Goal: Task Accomplishment & Management: Manage account settings

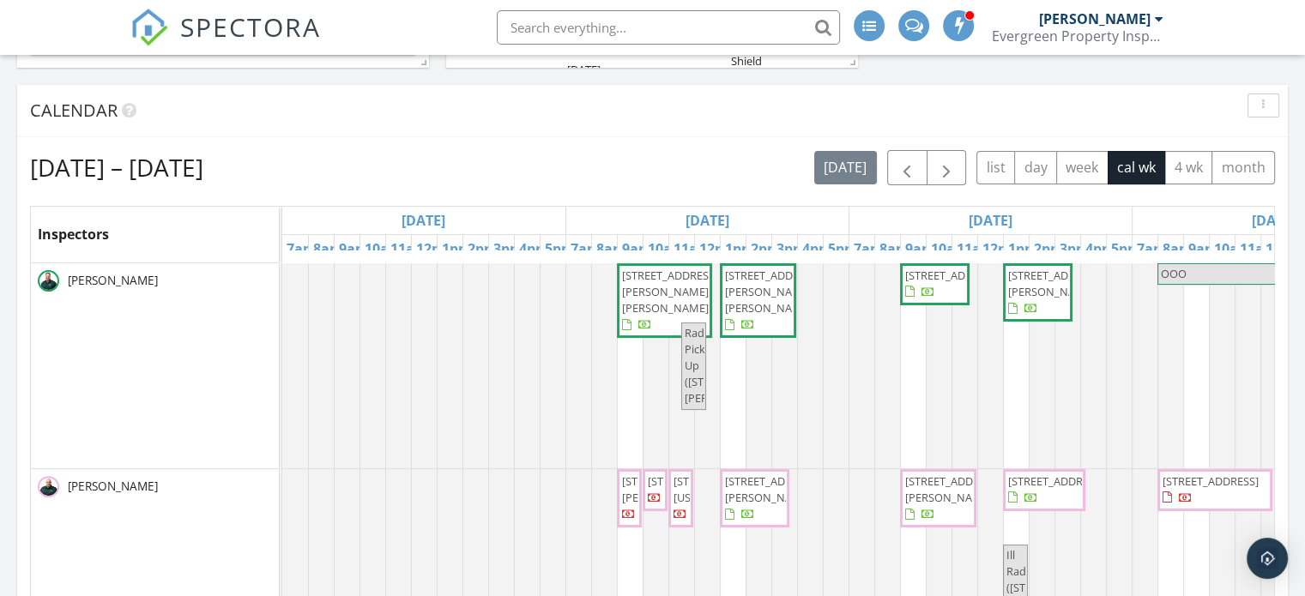
scroll to position [420, 0]
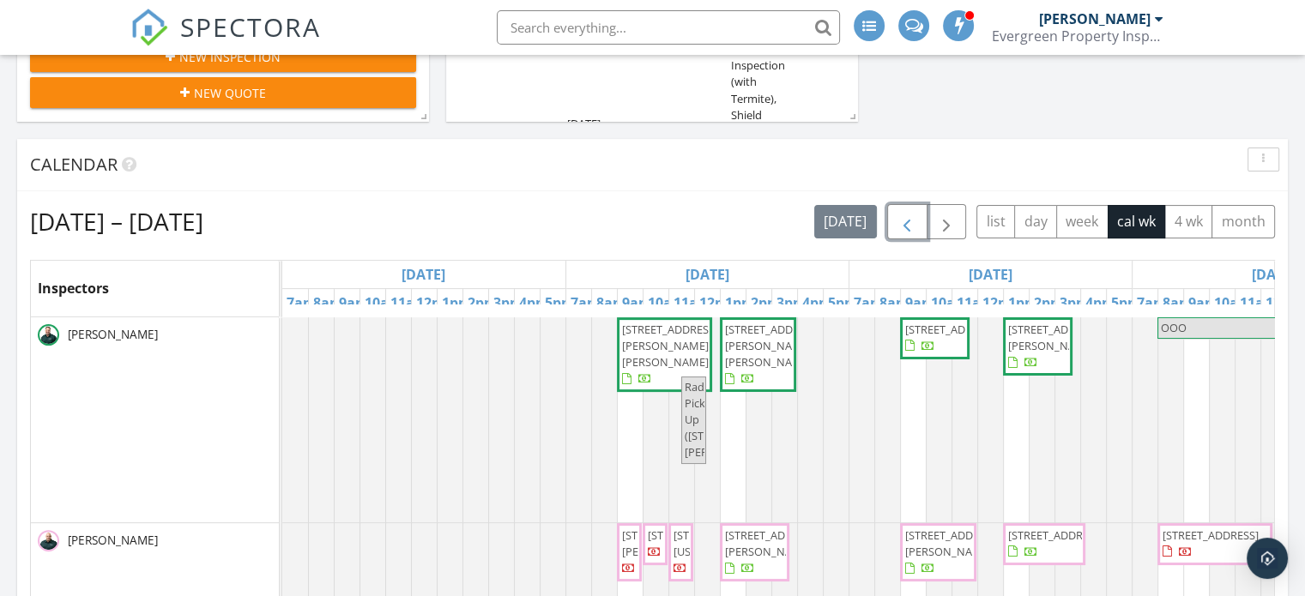
click at [917, 223] on span "button" at bounding box center [907, 222] width 21 height 21
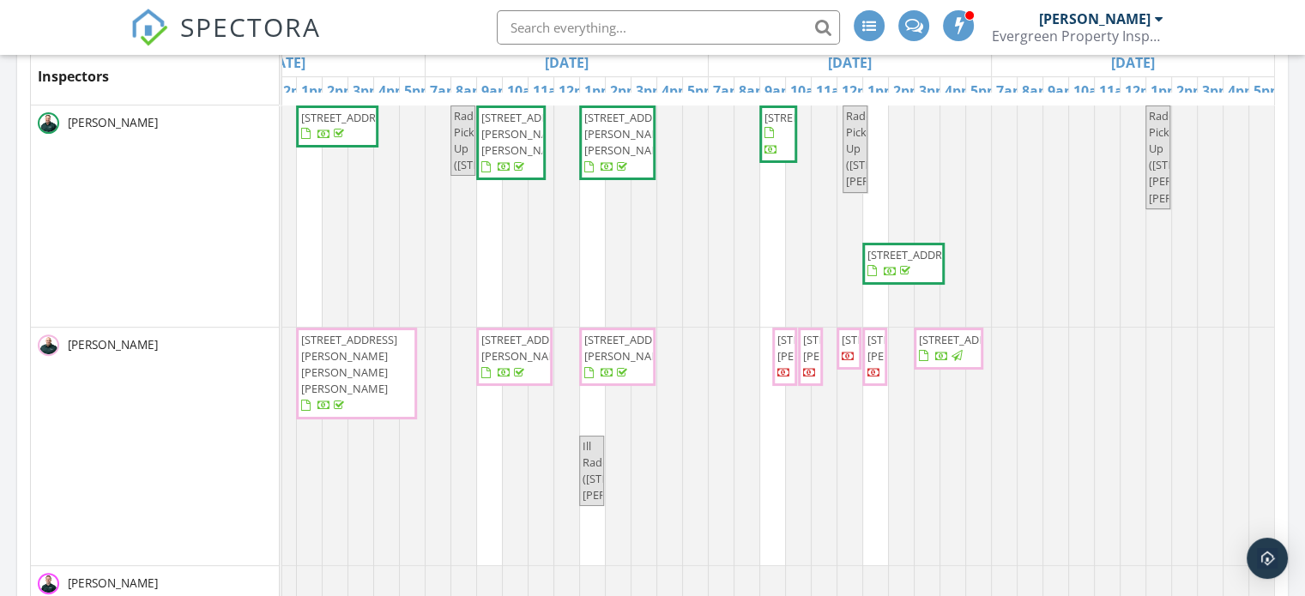
scroll to position [505, 0]
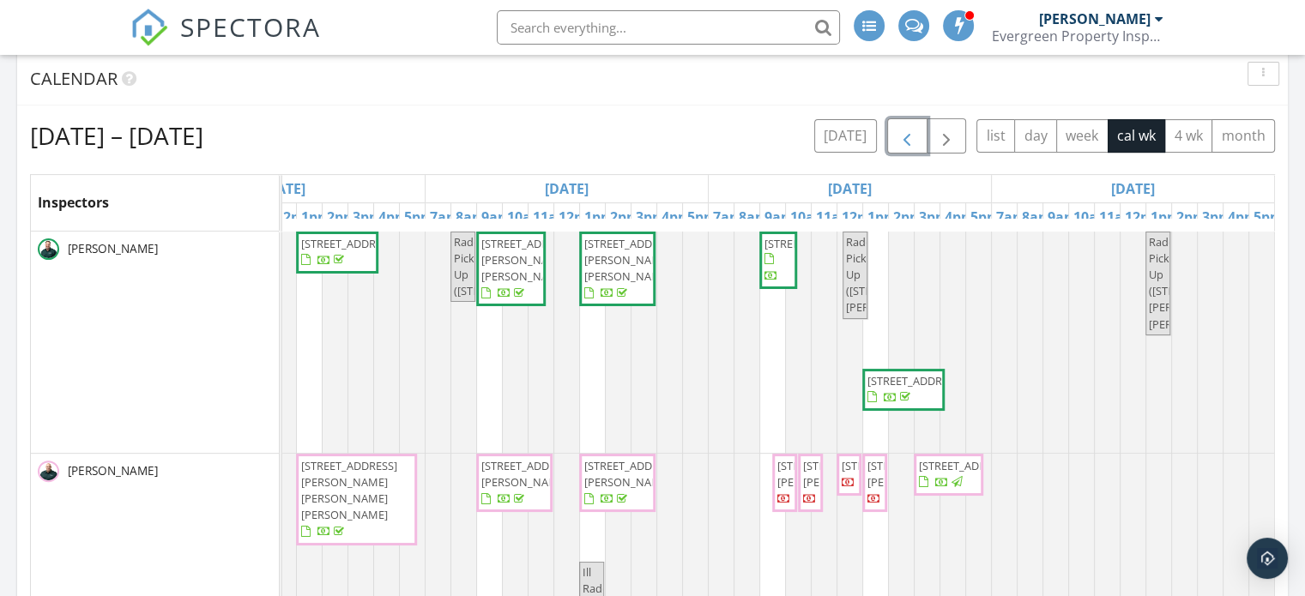
click at [892, 380] on span "4961 Neosho St, St. Louis 63109" at bounding box center [916, 380] width 96 height 15
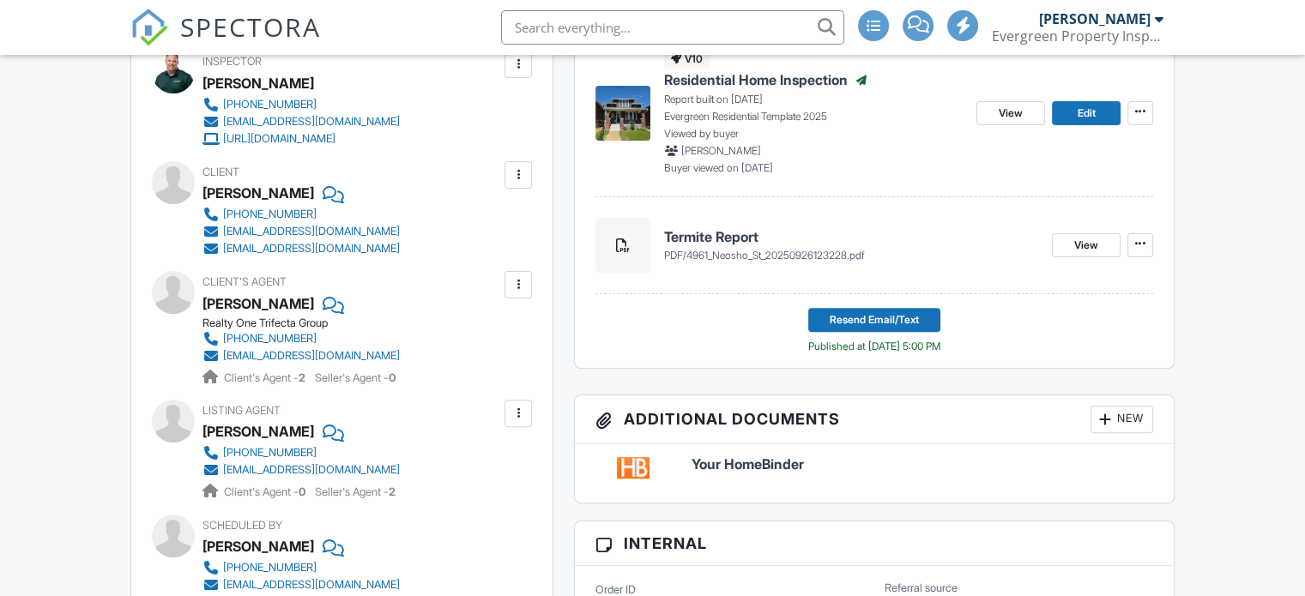
scroll to position [443, 0]
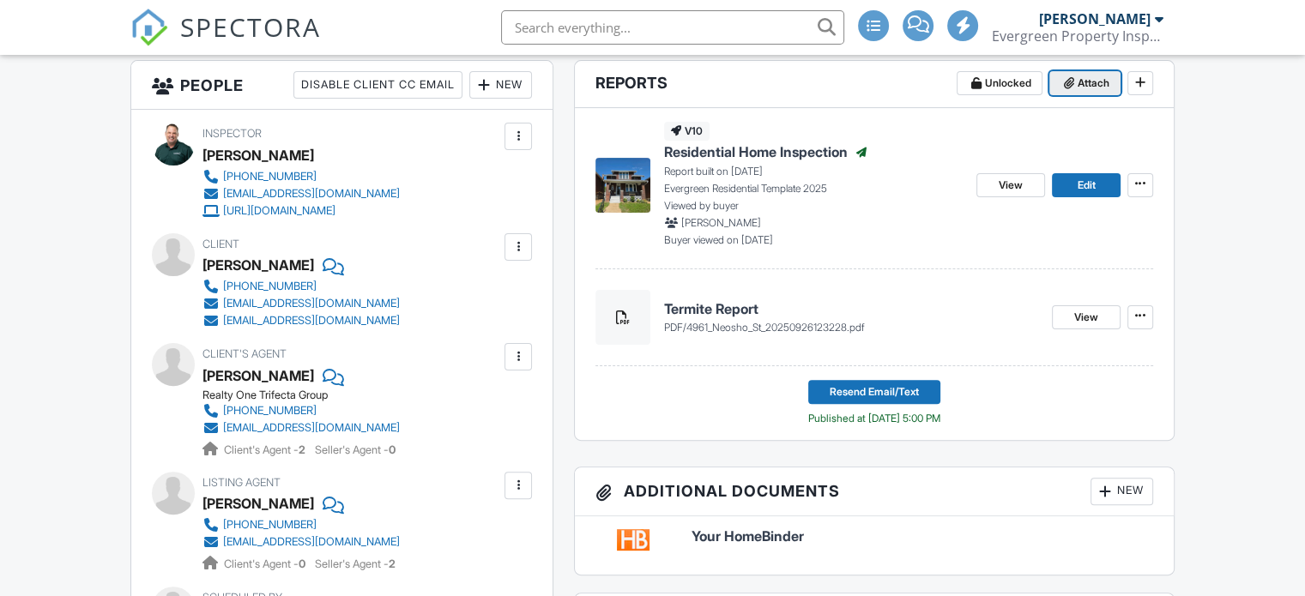
click at [1069, 89] on icon at bounding box center [1069, 83] width 10 height 12
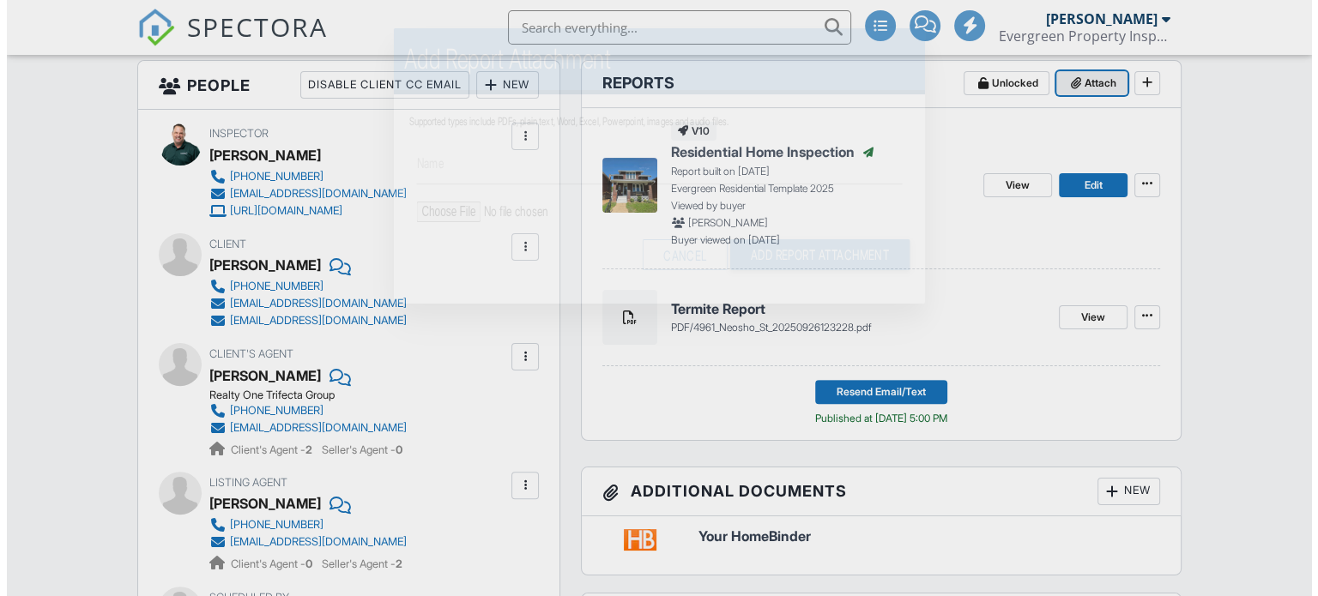
scroll to position [343, 0]
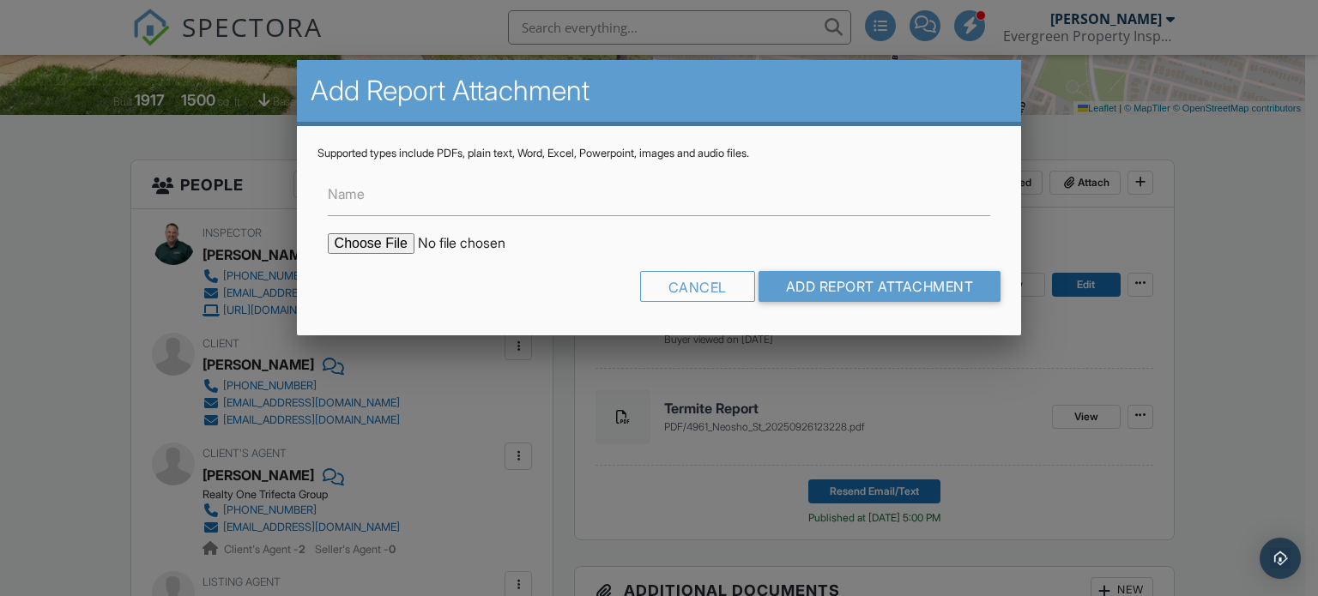
click at [358, 244] on input "file" at bounding box center [474, 243] width 292 height 21
type input "C:\fakepath\4961-Neosho-Radon Test.pdf"
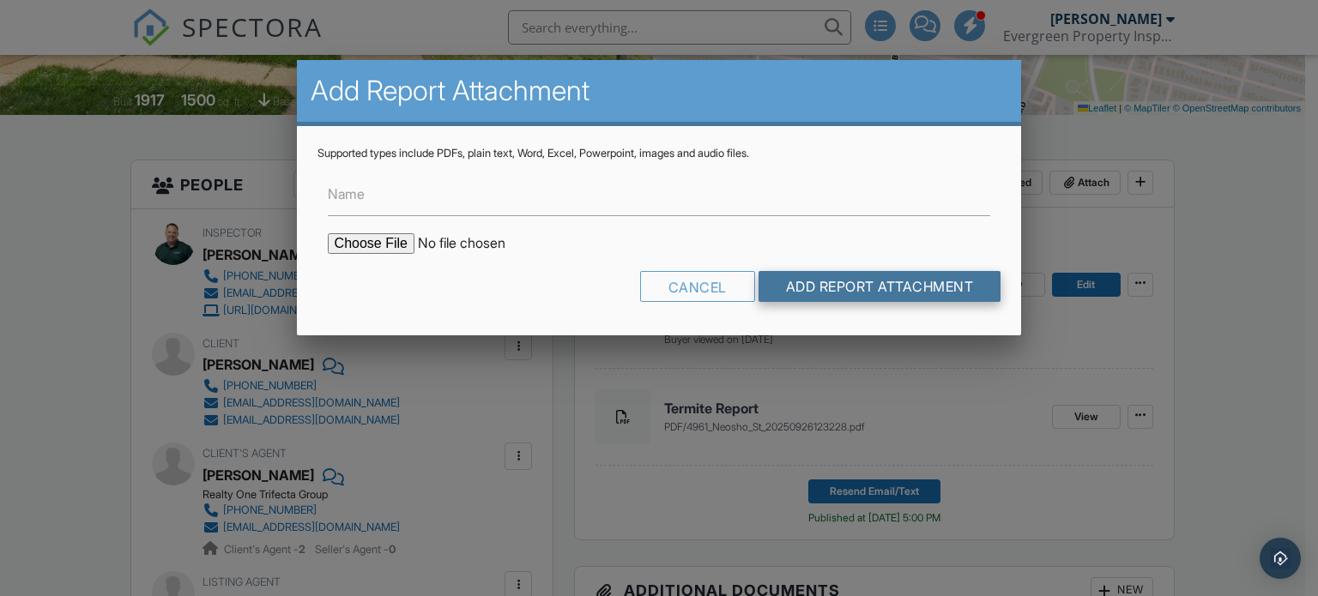
click at [849, 283] on input "Add Report Attachment" at bounding box center [880, 286] width 243 height 31
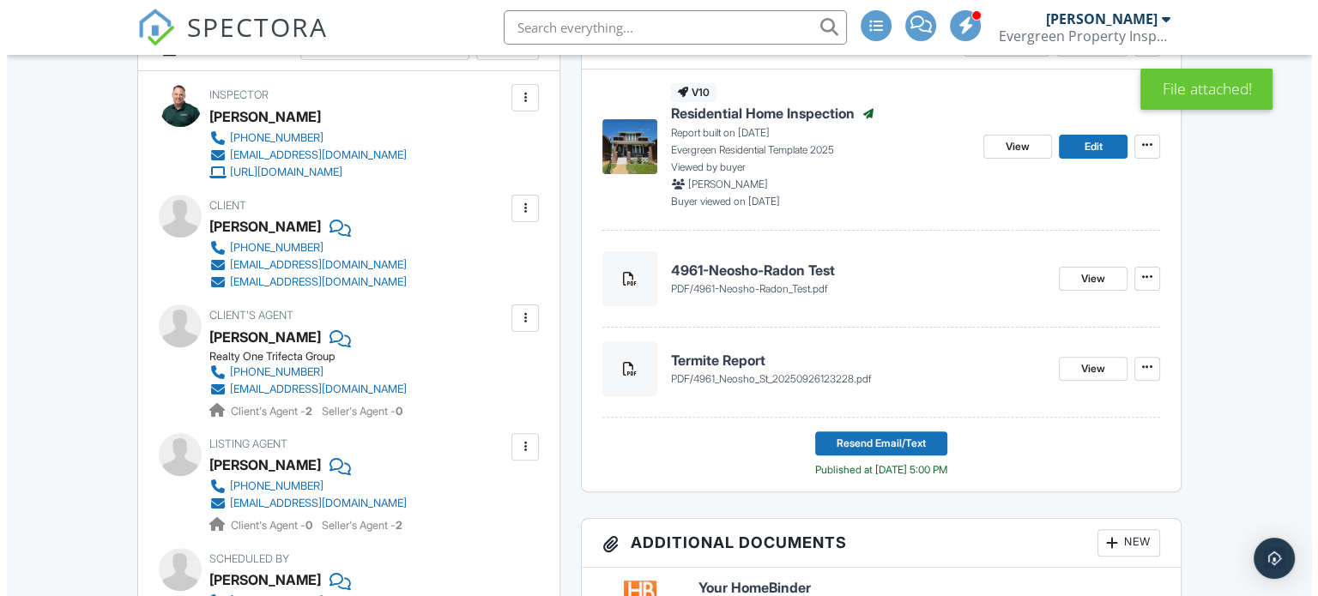
scroll to position [601, 0]
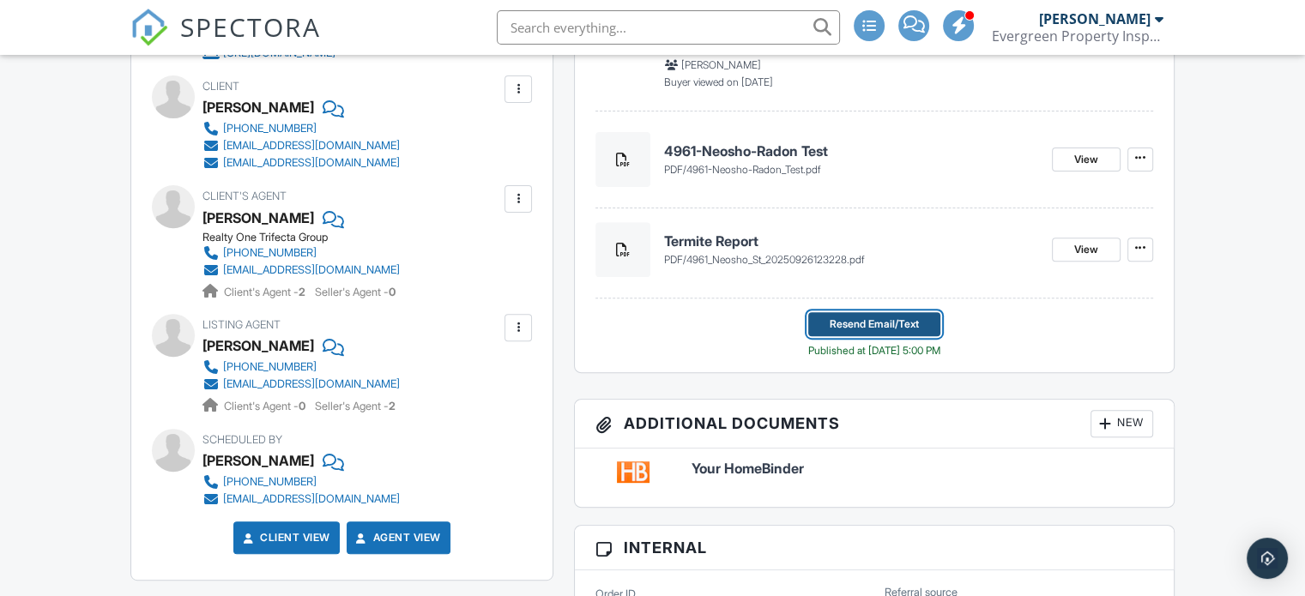
click at [861, 317] on span "Resend Email/Text" at bounding box center [874, 324] width 89 height 17
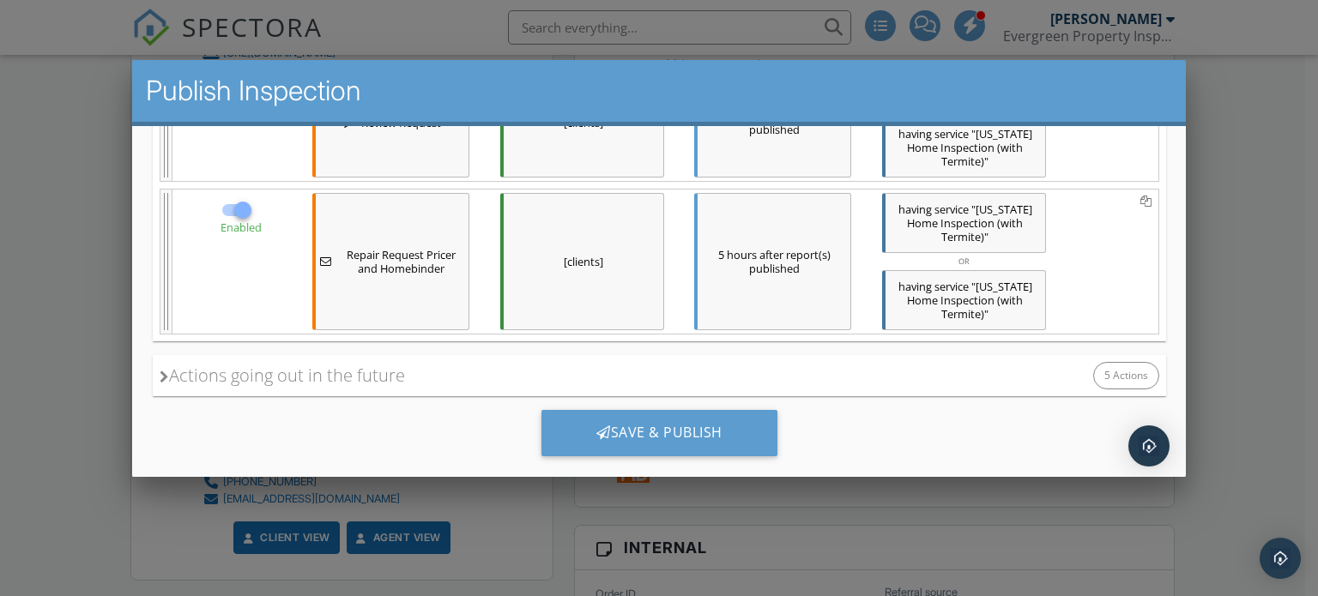
scroll to position [10, 0]
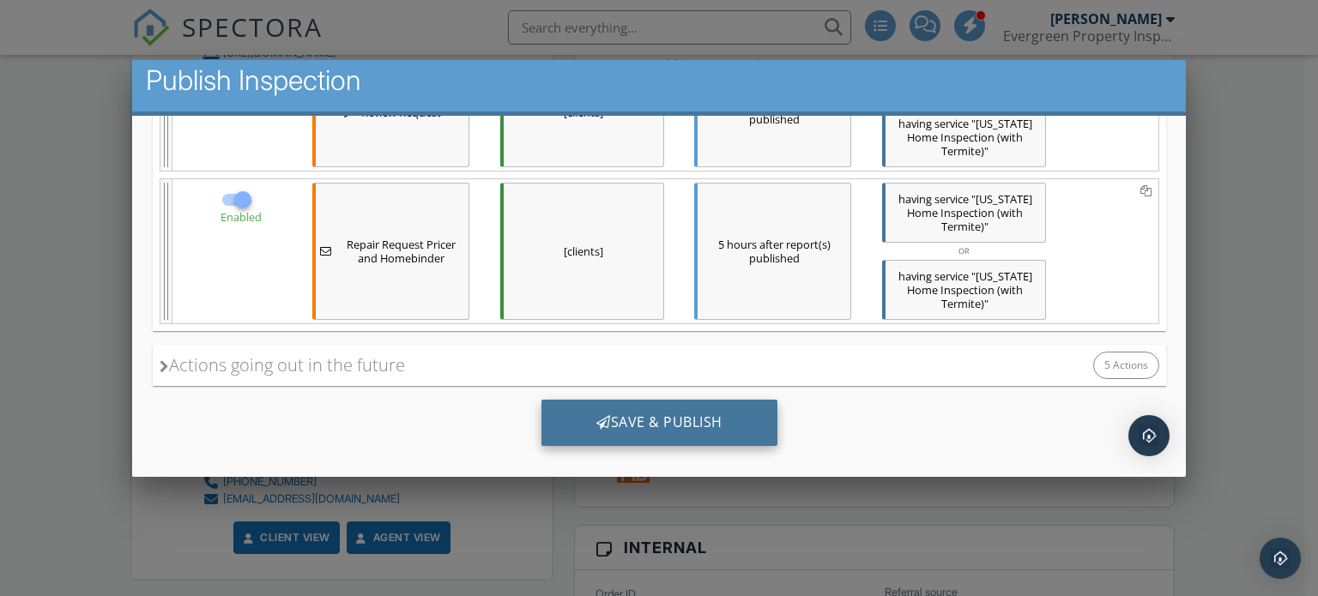
click at [657, 399] on div "Save & Publish" at bounding box center [659, 422] width 236 height 46
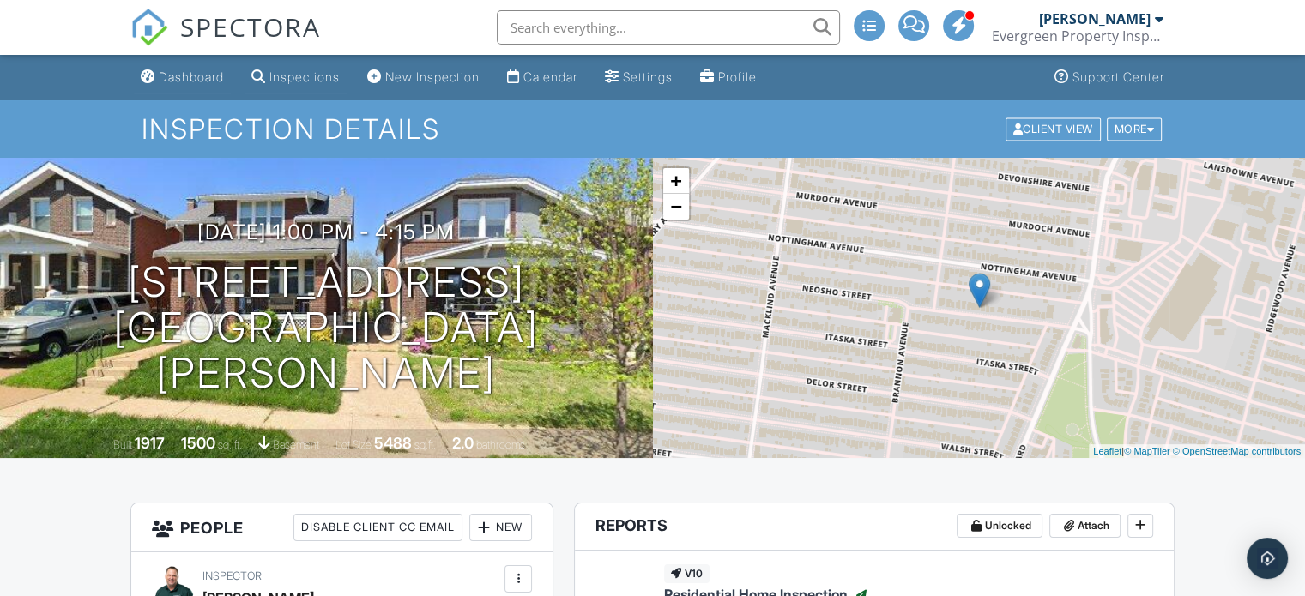
click at [176, 75] on div "Dashboard" at bounding box center [191, 77] width 65 height 15
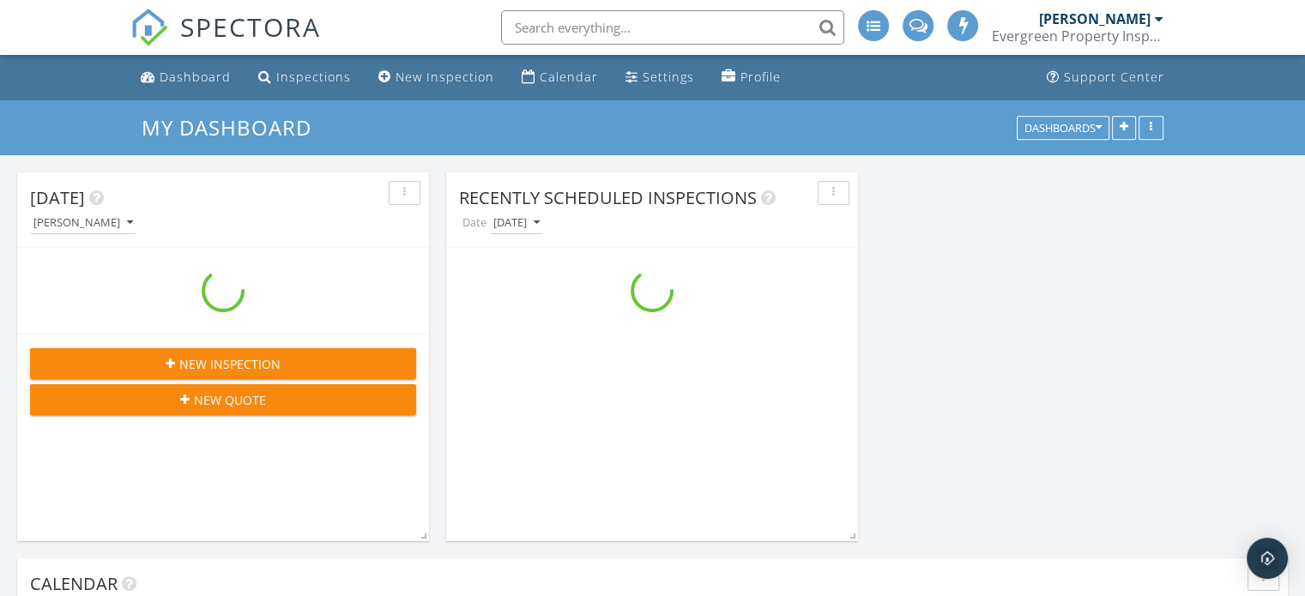
scroll to position [2661, 1332]
